Goal: Communication & Community: Share content

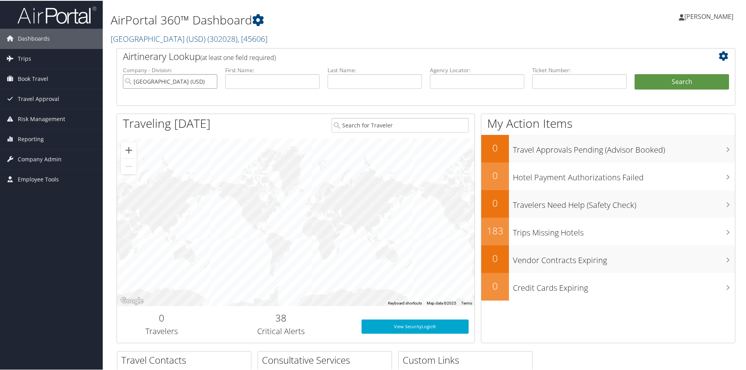
click at [209, 80] on input "[GEOGRAPHIC_DATA] (USD)" at bounding box center [170, 80] width 94 height 15
click at [491, 81] on input "text" at bounding box center [477, 80] width 94 height 15
type input "cqcnw1"
click at [695, 77] on button "Search" at bounding box center [681, 81] width 94 height 16
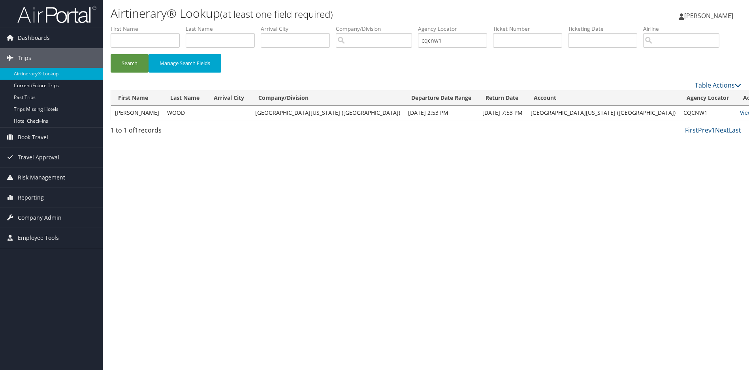
click at [748, 115] on link "Email" at bounding box center [762, 113] width 15 height 8
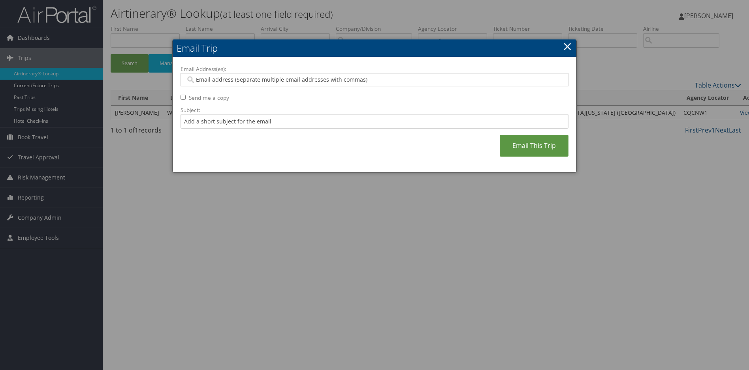
click at [385, 79] on input "Email Address(es):" at bounding box center [374, 80] width 377 height 8
click at [368, 77] on input "Email Address(es):" at bounding box center [374, 80] width 377 height 8
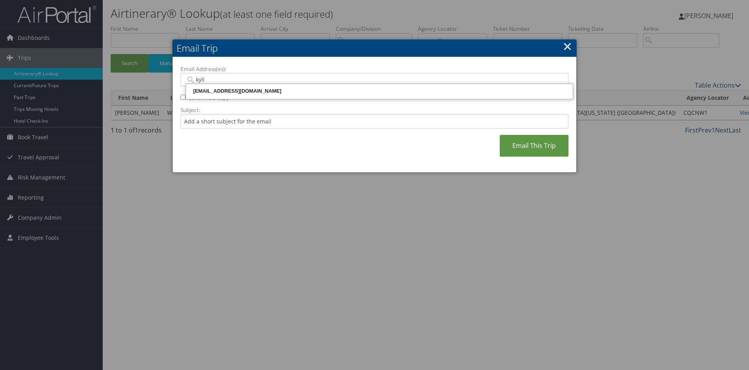
type input "kylie"
click at [220, 87] on div "kylieu@usc.edu" at bounding box center [379, 91] width 384 height 8
type input "kylieu@usc.edu"
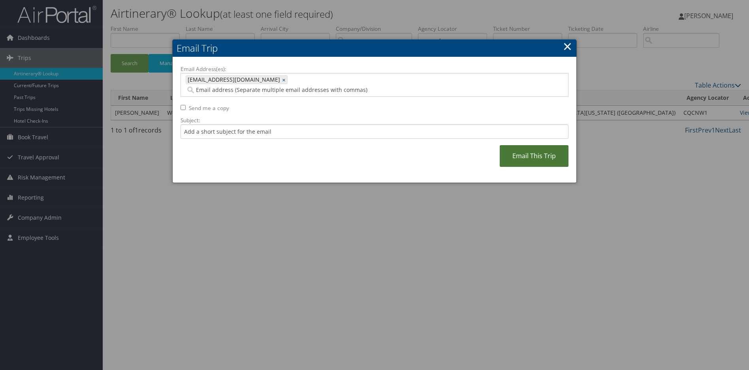
click at [532, 145] on link "Email This Trip" at bounding box center [534, 156] width 69 height 22
